Goal: Use online tool/utility

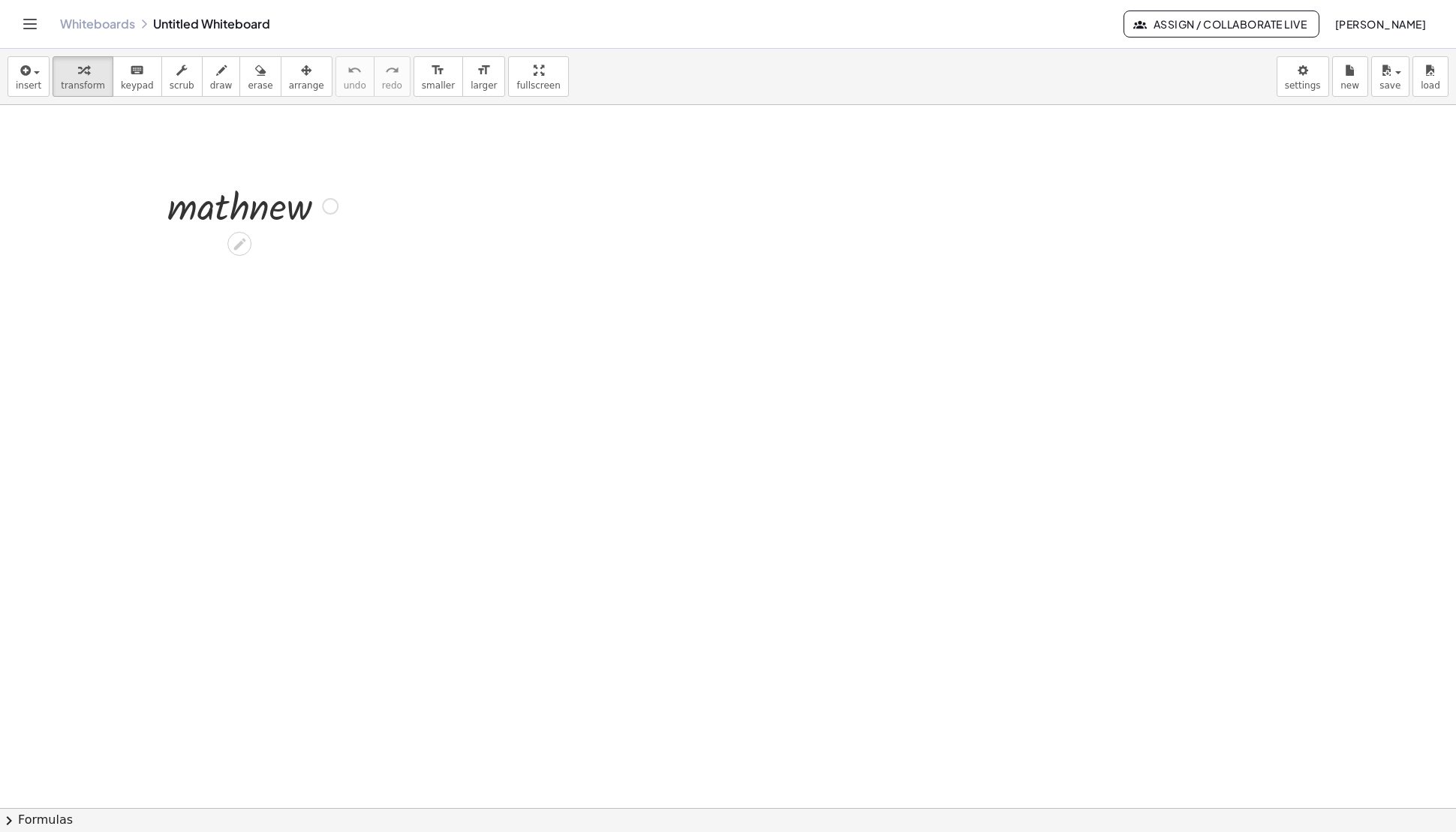
click at [328, 206] on div at bounding box center [330, 206] width 16 height 16
click at [404, 160] on span "Fix a mistake" at bounding box center [392, 160] width 61 height 12
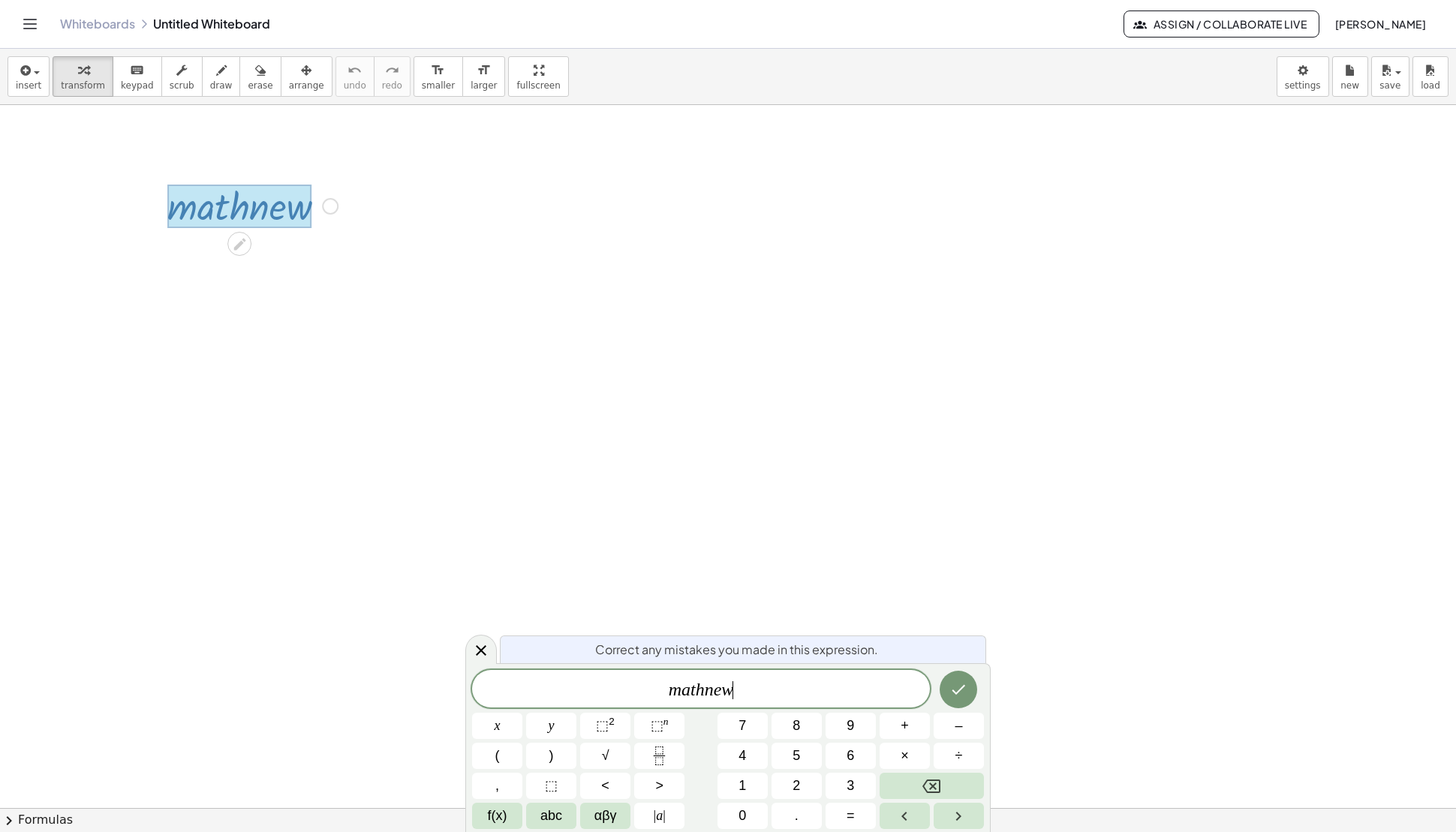
click at [707, 692] on var "n" at bounding box center [709, 688] width 9 height 19
click at [496, 792] on span "," at bounding box center [497, 785] width 4 height 20
click at [950, 685] on icon "Done" at bounding box center [957, 688] width 18 height 18
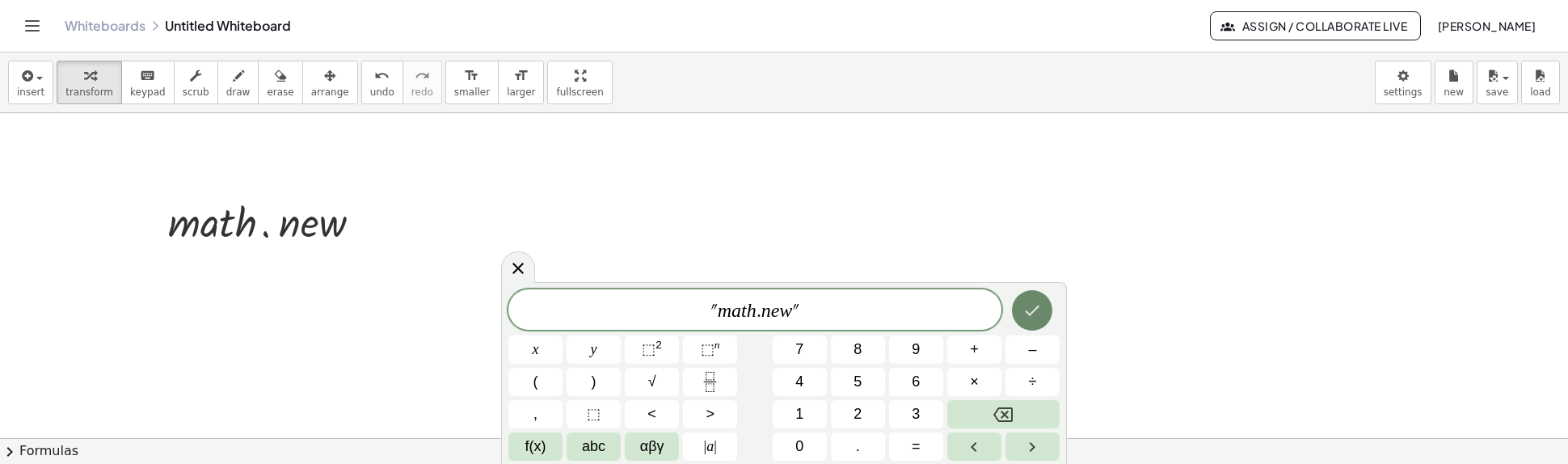
click at [1033, 315] on icon "Done" at bounding box center [1031, 309] width 19 height 19
